Goal: Find contact information: Find contact information

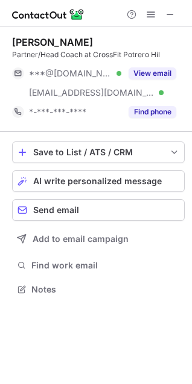
scroll to position [281, 192]
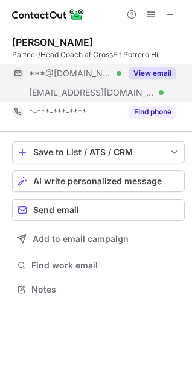
click at [157, 73] on button "View email" at bounding box center [152, 73] width 48 height 12
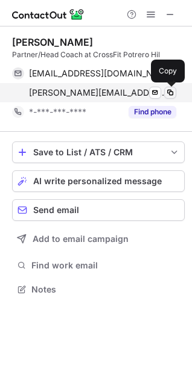
click at [170, 95] on span at bounding box center [170, 93] width 10 height 10
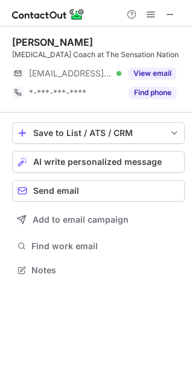
scroll to position [273, 192]
